Goal: Task Accomplishment & Management: Manage account settings

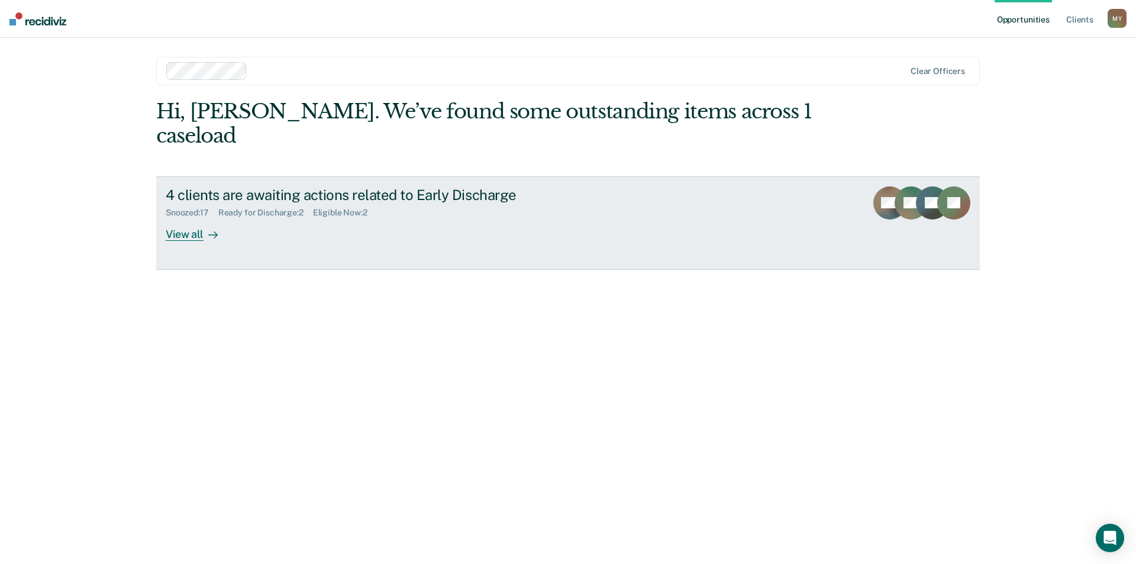
click at [284, 186] on div "4 clients are awaiting actions related to Early Discharge" at bounding box center [373, 194] width 415 height 17
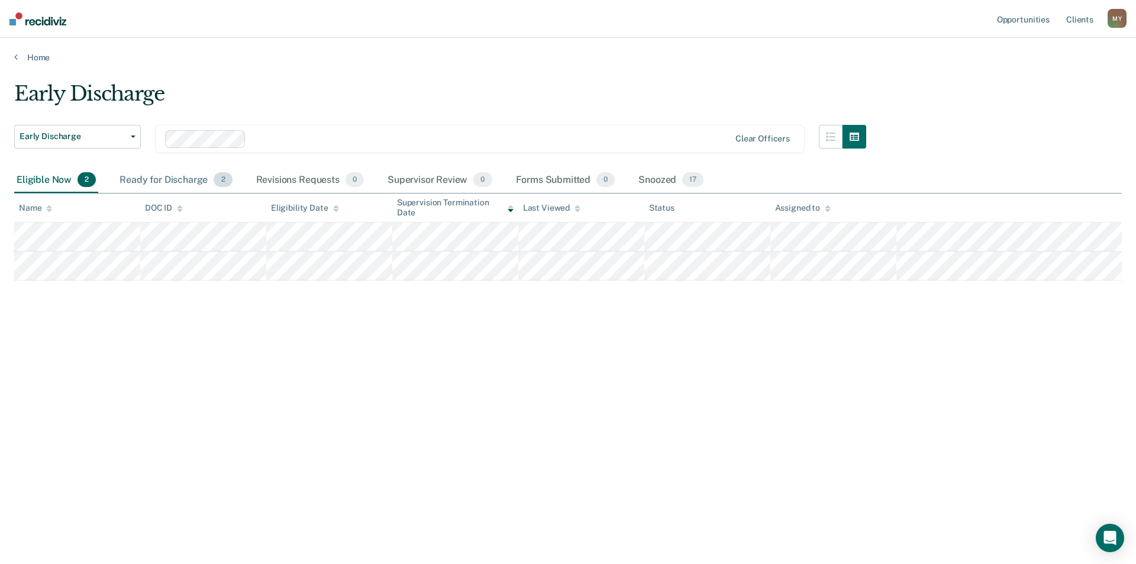
click at [192, 185] on div "Ready for Discharge 2" at bounding box center [175, 180] width 117 height 26
click at [59, 183] on div "Eligible Now 2" at bounding box center [56, 180] width 84 height 26
click at [1108, 17] on div "M Y" at bounding box center [1116, 18] width 19 height 19
click at [1033, 76] on link "Log Out" at bounding box center [1069, 78] width 95 height 10
